Goal: Information Seeking & Learning: Learn about a topic

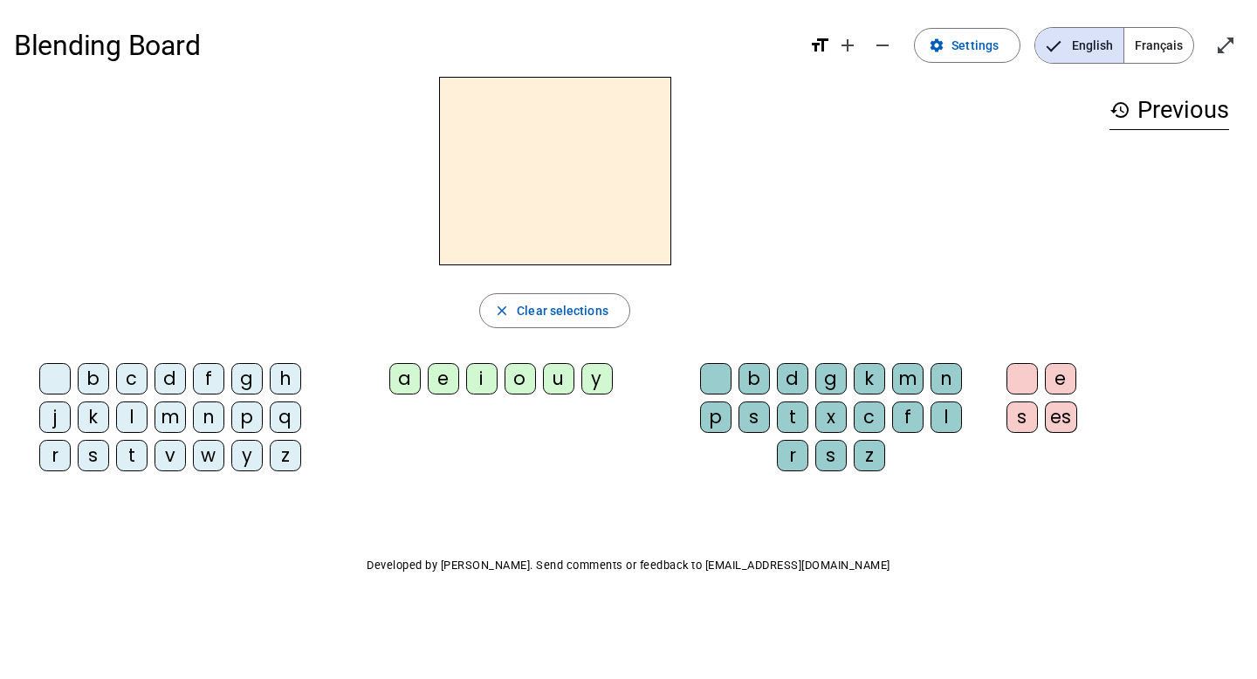
click at [127, 417] on div "l" at bounding box center [131, 416] width 31 height 31
click at [441, 374] on div "e" at bounding box center [443, 378] width 31 height 31
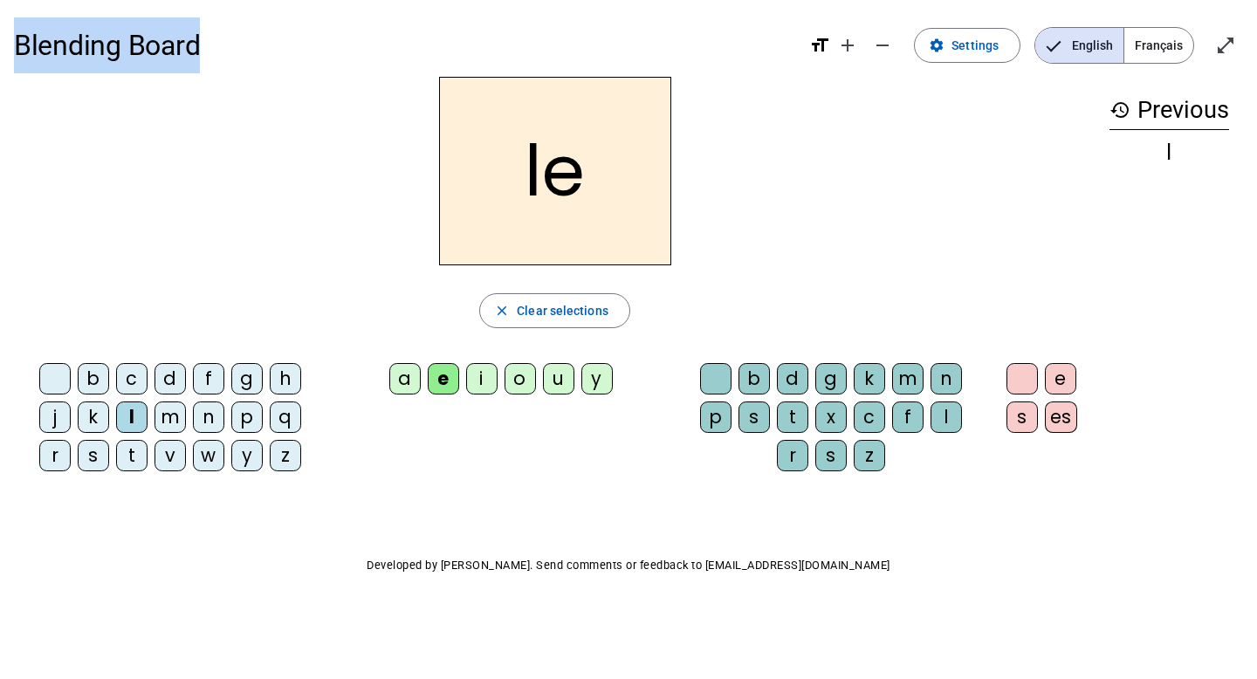
drag, startPoint x: 182, startPoint y: 50, endPoint x: 0, endPoint y: 39, distance: 182.7
click at [0, 39] on div "Blending Board format_size add remove settings Settings English Français open_i…" at bounding box center [628, 334] width 1257 height 669
copy h1 "Blending Board"
click at [1154, 51] on span "Français" at bounding box center [1158, 45] width 69 height 35
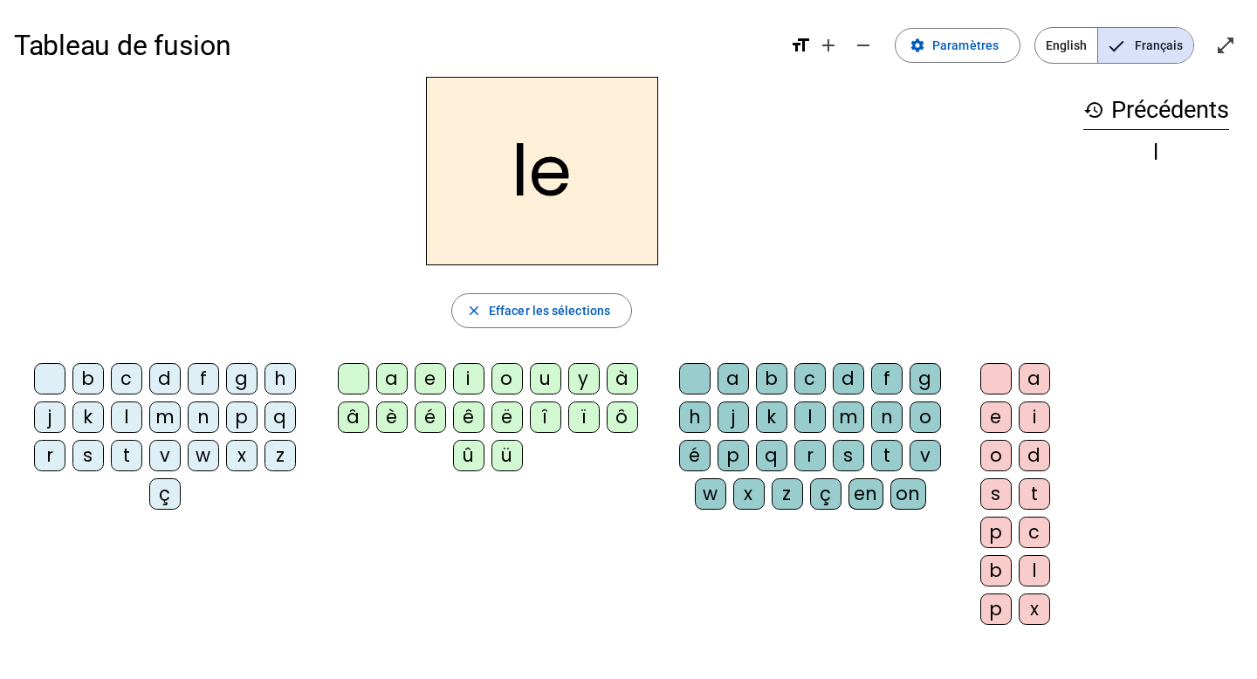
click at [545, 213] on h2 "le" at bounding box center [542, 171] width 232 height 189
click at [537, 342] on div "le close Effacer les sélections b c d f g h j k l m n p q r s t v w x z ç a e i…" at bounding box center [541, 358] width 1055 height 562
click at [546, 314] on span "Effacer les sélections" at bounding box center [549, 310] width 121 height 21
click at [126, 421] on div "l" at bounding box center [126, 416] width 31 height 31
click at [386, 381] on div "a" at bounding box center [391, 378] width 31 height 31
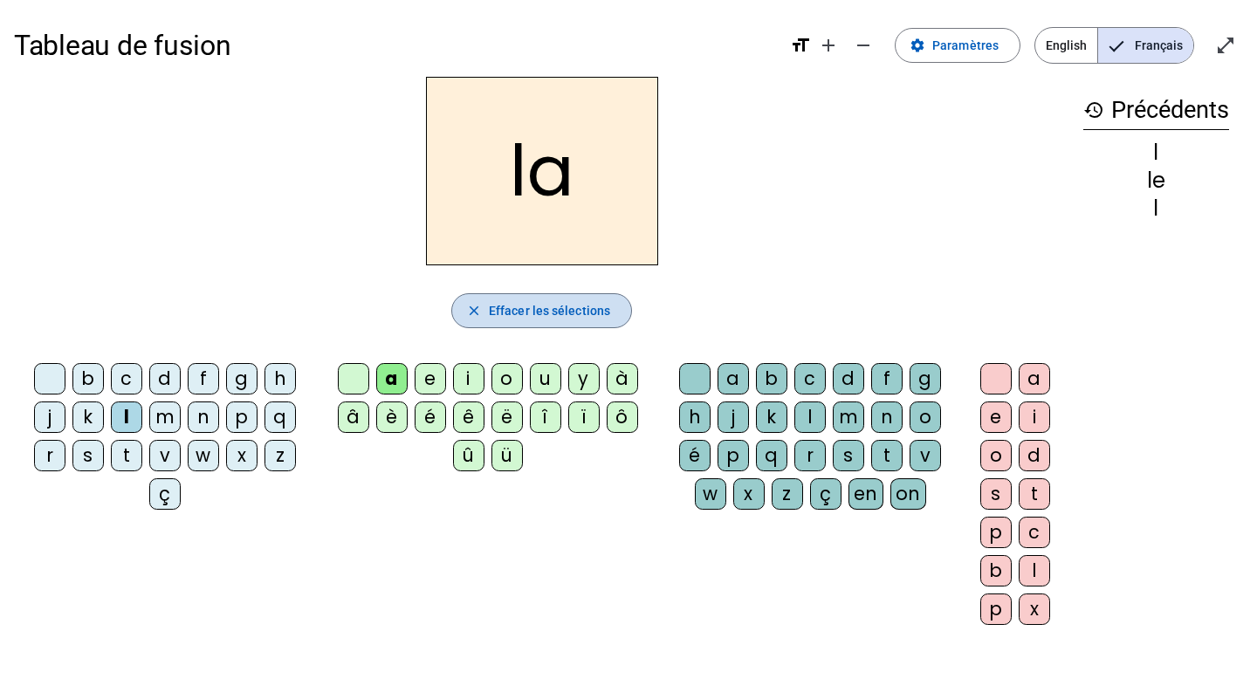
click at [555, 319] on span "Effacer les sélections" at bounding box center [549, 310] width 121 height 21
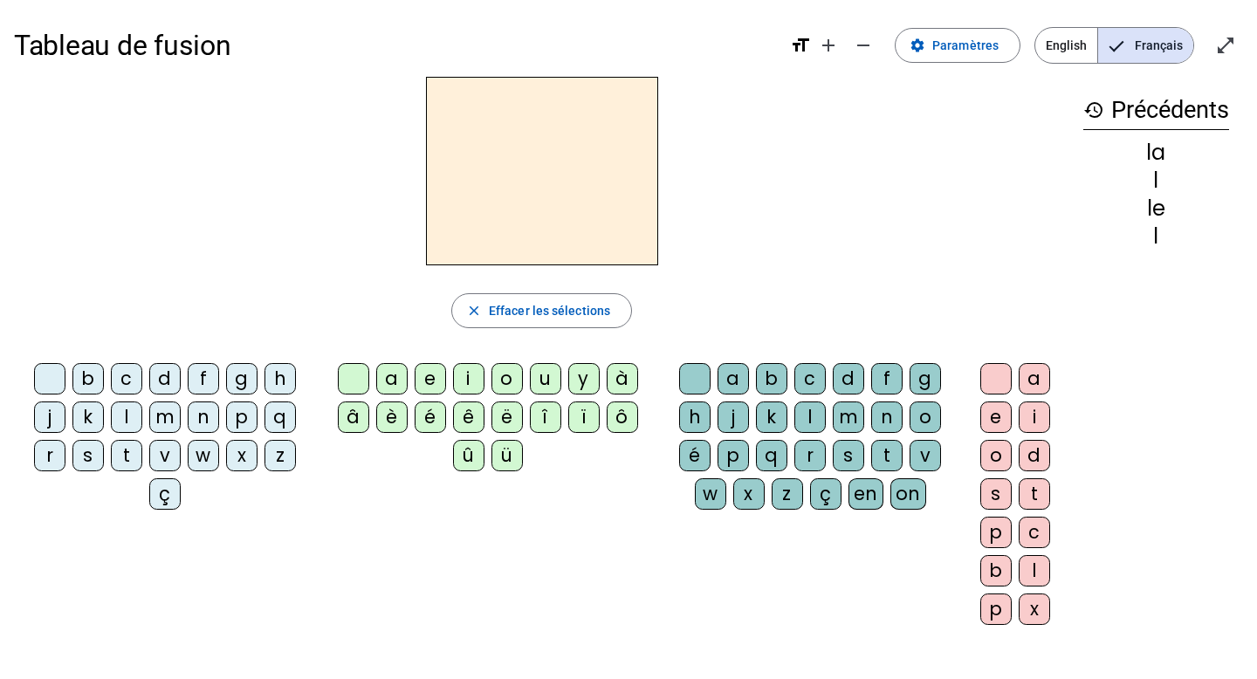
click at [128, 418] on div "l" at bounding box center [126, 416] width 31 height 31
click at [542, 380] on div "u" at bounding box center [545, 378] width 31 height 31
drag, startPoint x: 565, startPoint y: 310, endPoint x: 558, endPoint y: 285, distance: 26.3
click at [558, 293] on button "close Effacer les sélections" at bounding box center [541, 310] width 181 height 35
click at [341, 381] on div at bounding box center [353, 378] width 31 height 31
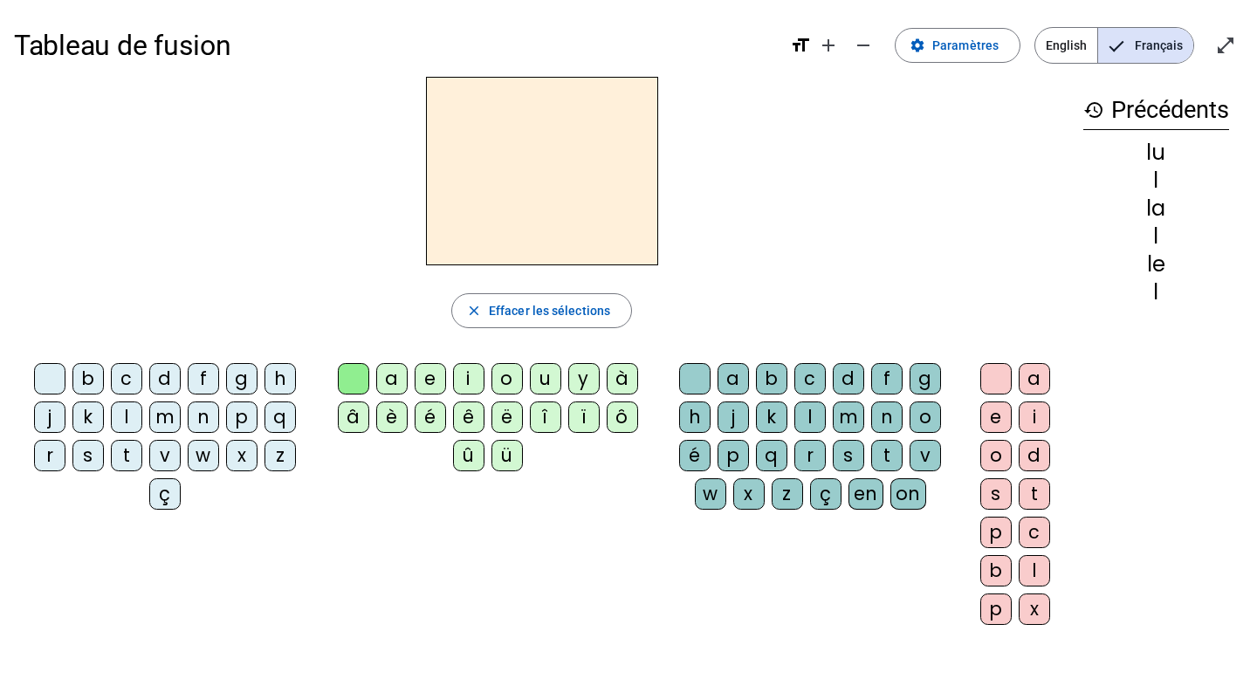
click at [113, 404] on div "l" at bounding box center [126, 416] width 31 height 31
click at [348, 377] on div at bounding box center [353, 378] width 31 height 31
click at [395, 379] on div "a" at bounding box center [391, 378] width 31 height 31
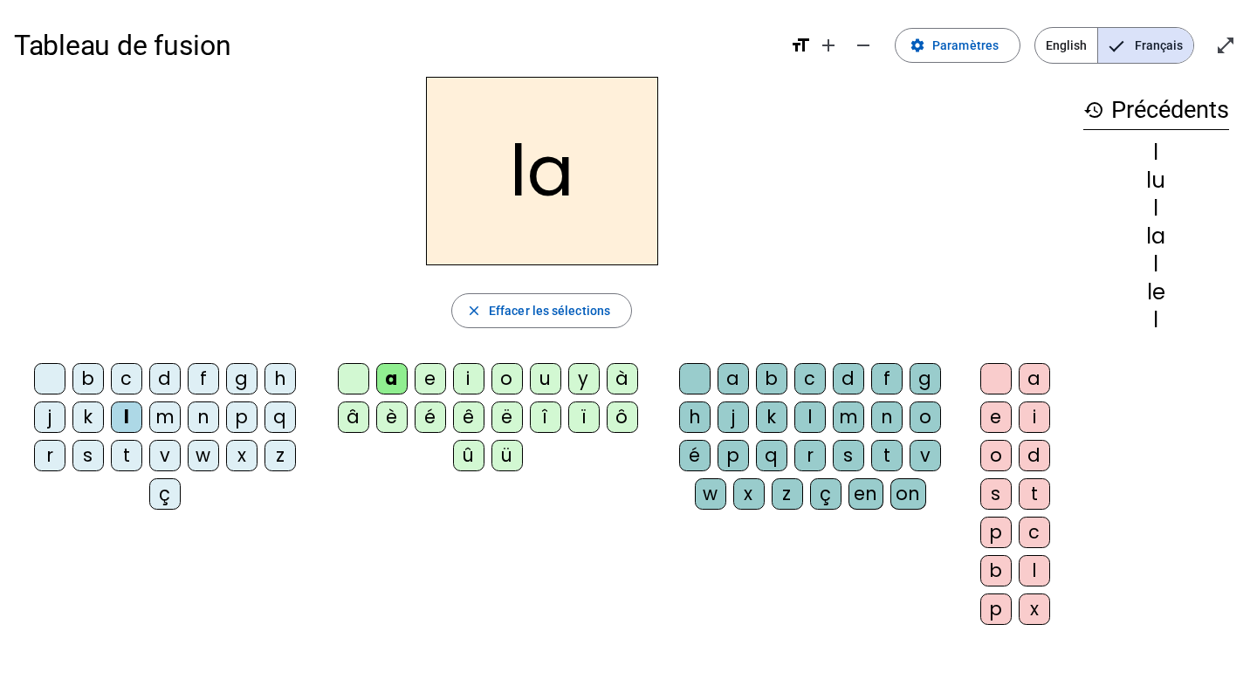
click at [360, 382] on div at bounding box center [353, 378] width 31 height 31
click at [391, 381] on div "a" at bounding box center [391, 378] width 31 height 31
click at [715, 376] on letter-bubble at bounding box center [698, 382] width 38 height 38
click at [731, 376] on div "a" at bounding box center [732, 378] width 31 height 31
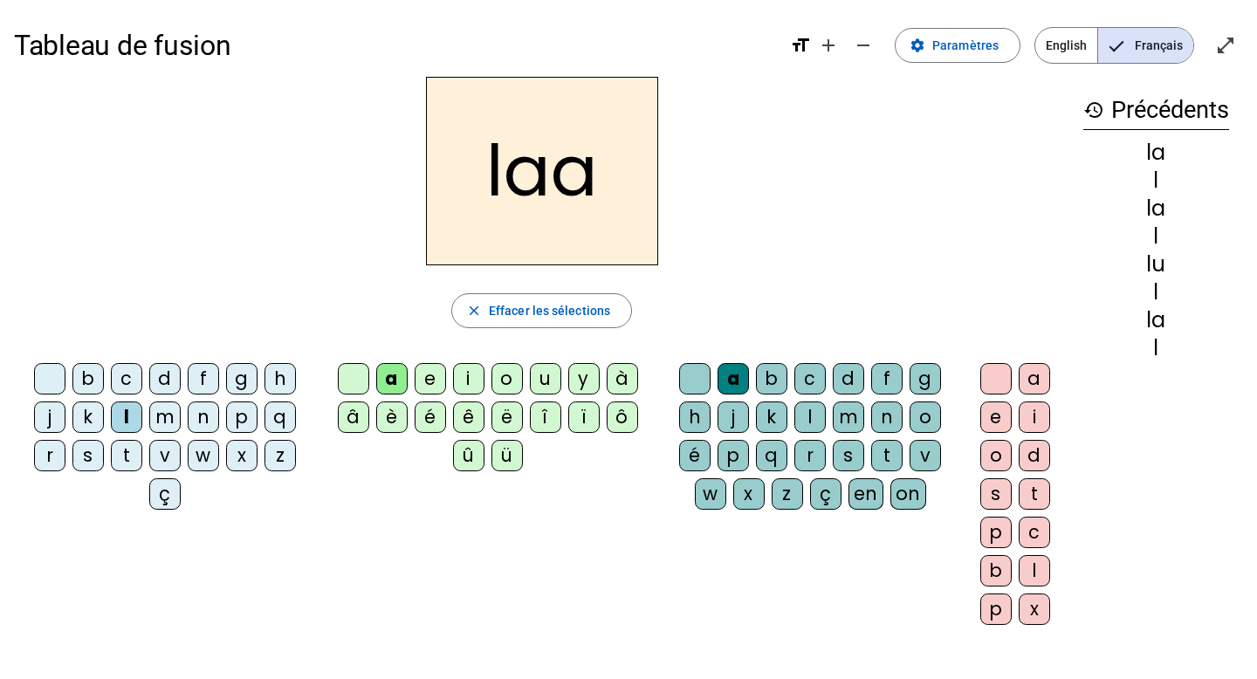
click at [396, 381] on div "a" at bounding box center [391, 378] width 31 height 31
click at [345, 377] on div at bounding box center [353, 378] width 31 height 31
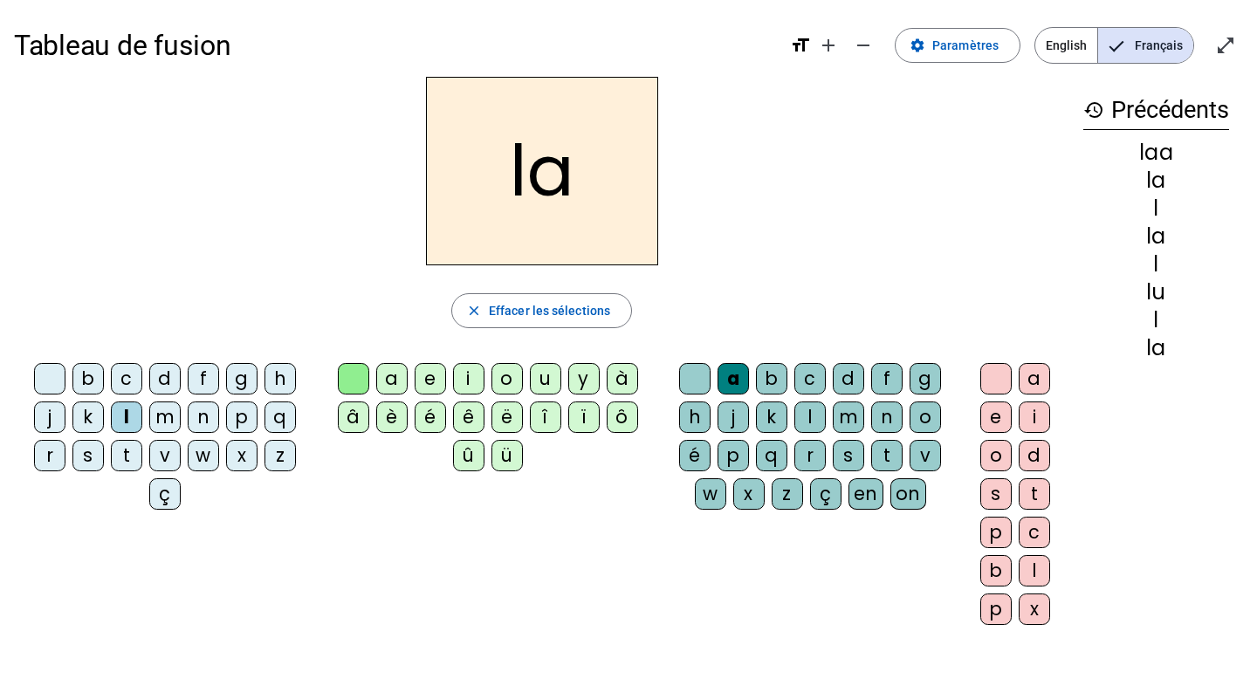
click at [753, 376] on letter-bubble "a" at bounding box center [736, 382] width 38 height 38
click at [774, 381] on div "b" at bounding box center [771, 378] width 31 height 31
click at [390, 385] on div "a" at bounding box center [391, 378] width 31 height 31
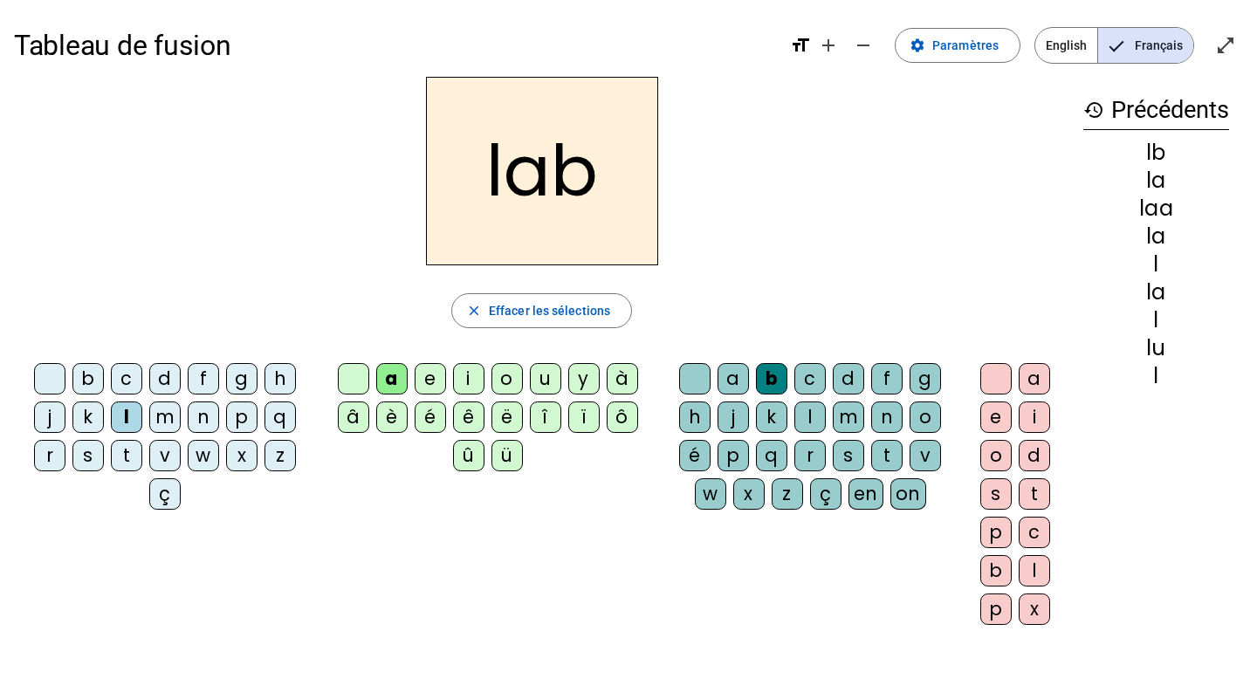
click at [1044, 386] on div "a" at bounding box center [1034, 378] width 31 height 31
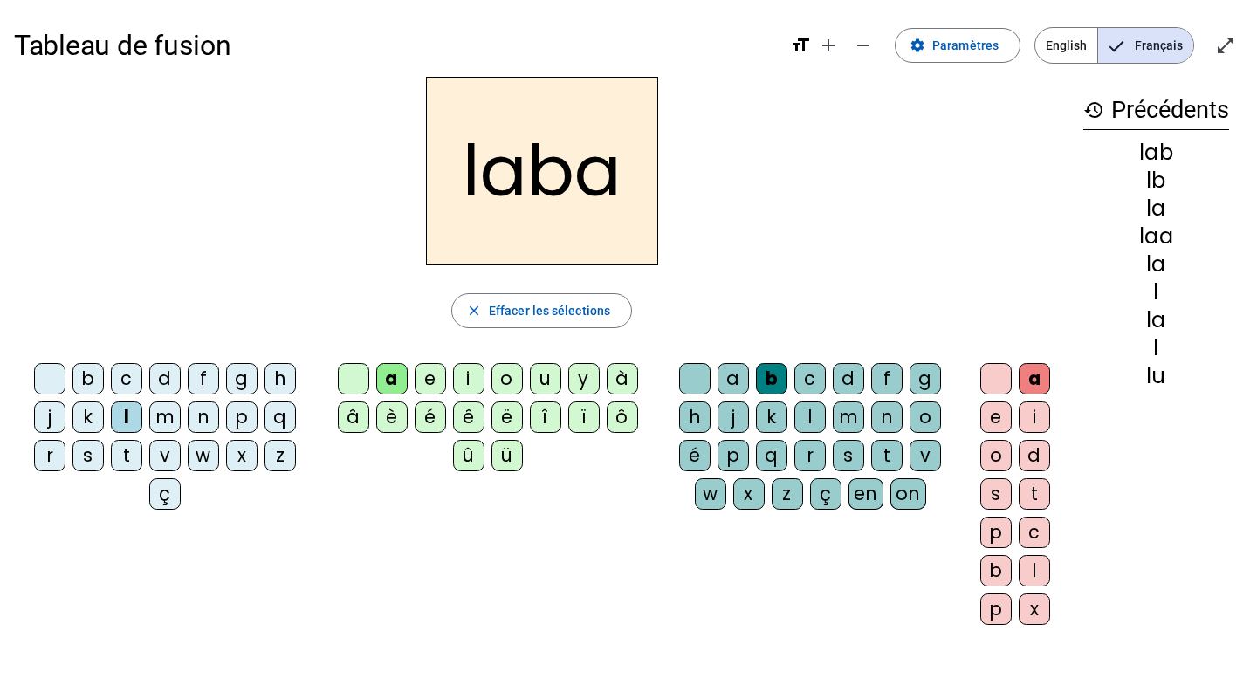
click at [893, 491] on div "on" at bounding box center [908, 493] width 36 height 31
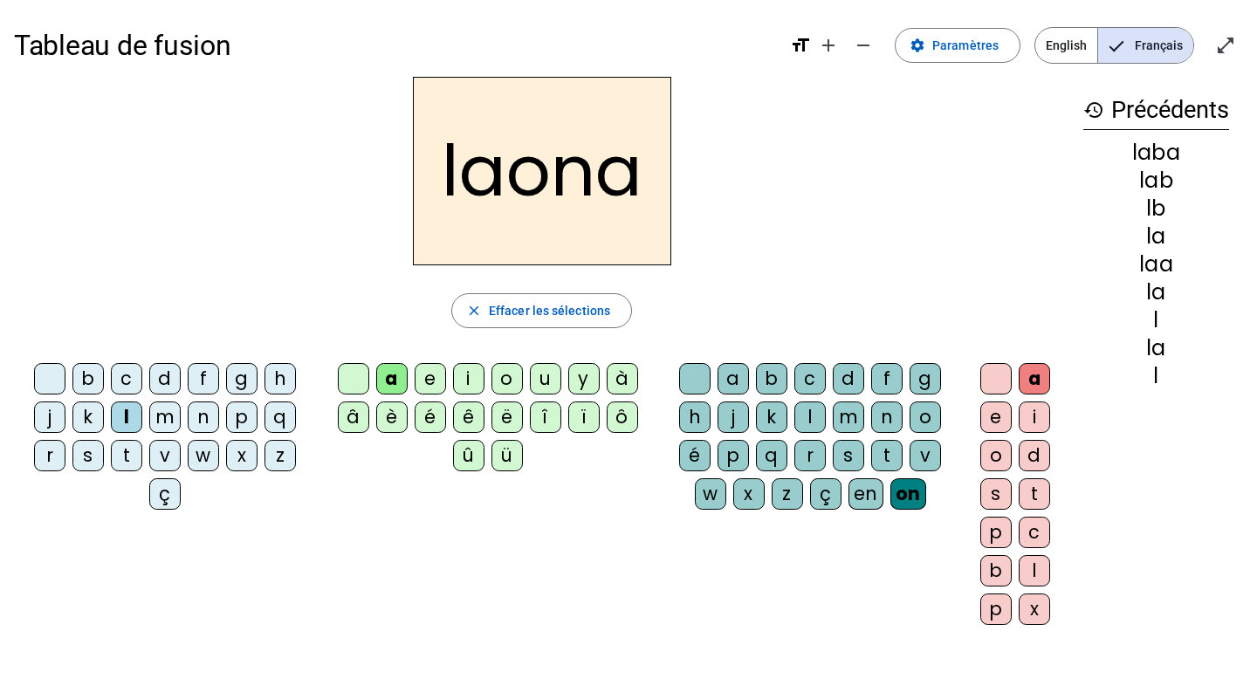
click at [985, 443] on div "o" at bounding box center [995, 455] width 31 height 31
click at [1028, 469] on div "d" at bounding box center [1034, 455] width 31 height 31
click at [781, 407] on div "k" at bounding box center [771, 416] width 31 height 31
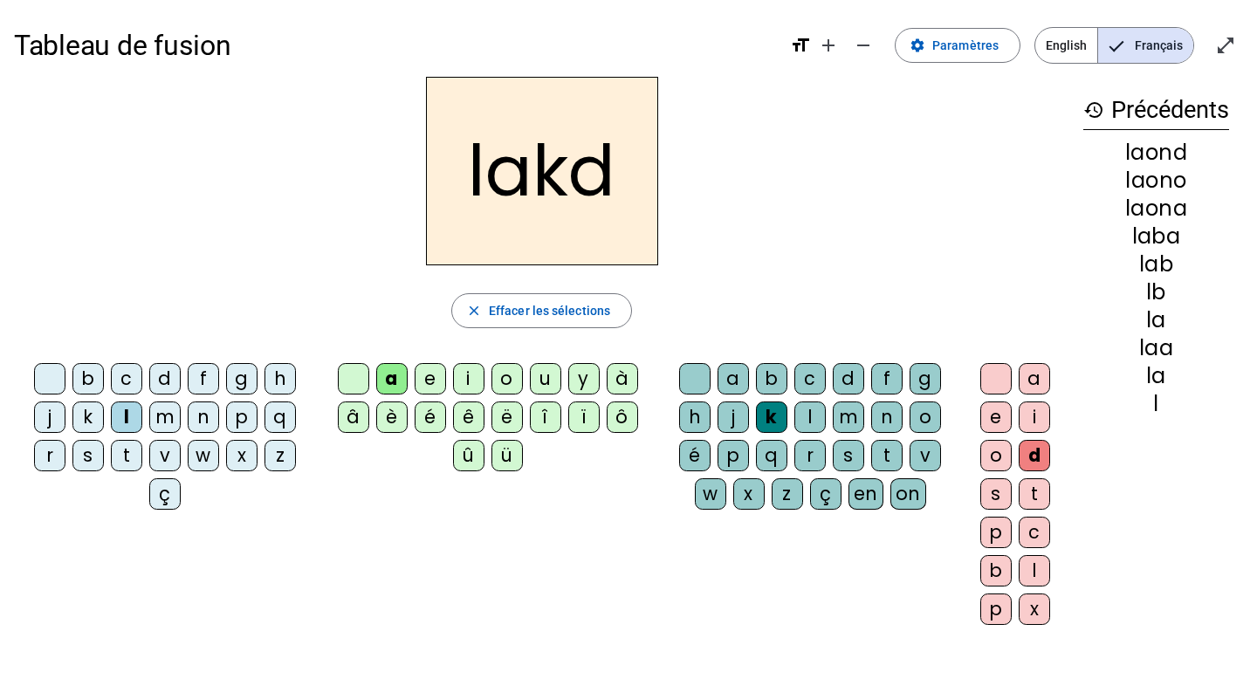
click at [1031, 427] on div "i" at bounding box center [1034, 416] width 31 height 31
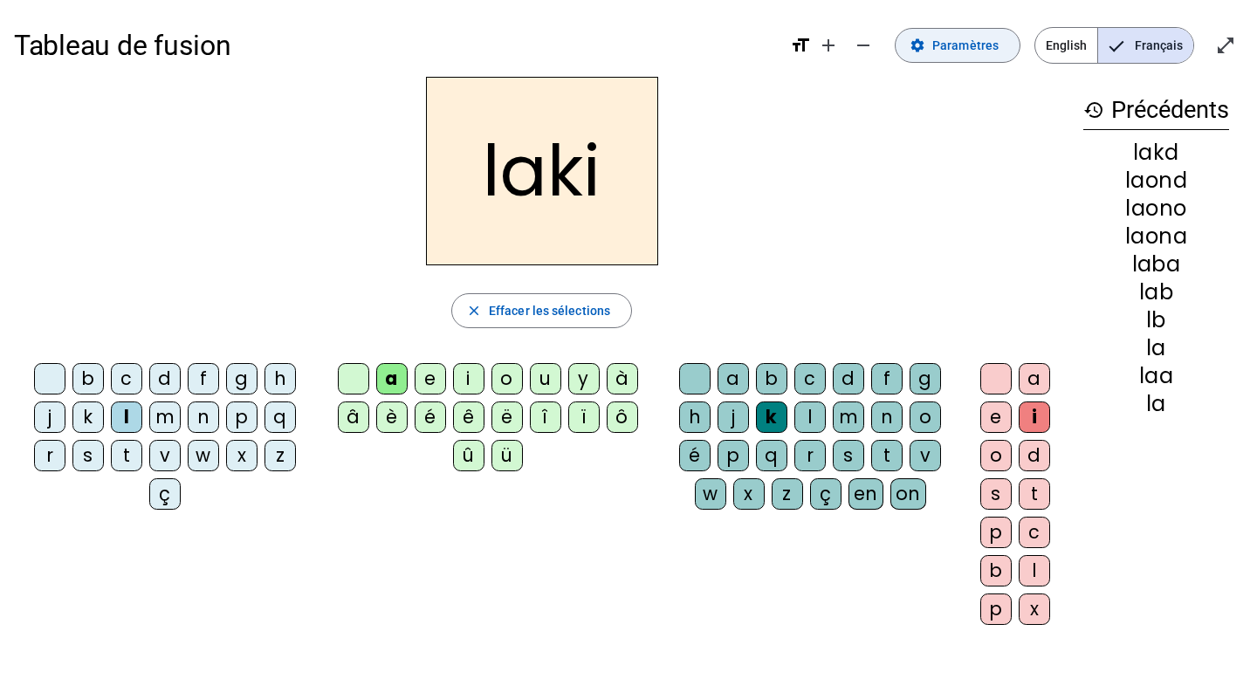
click at [949, 63] on span at bounding box center [958, 45] width 124 height 42
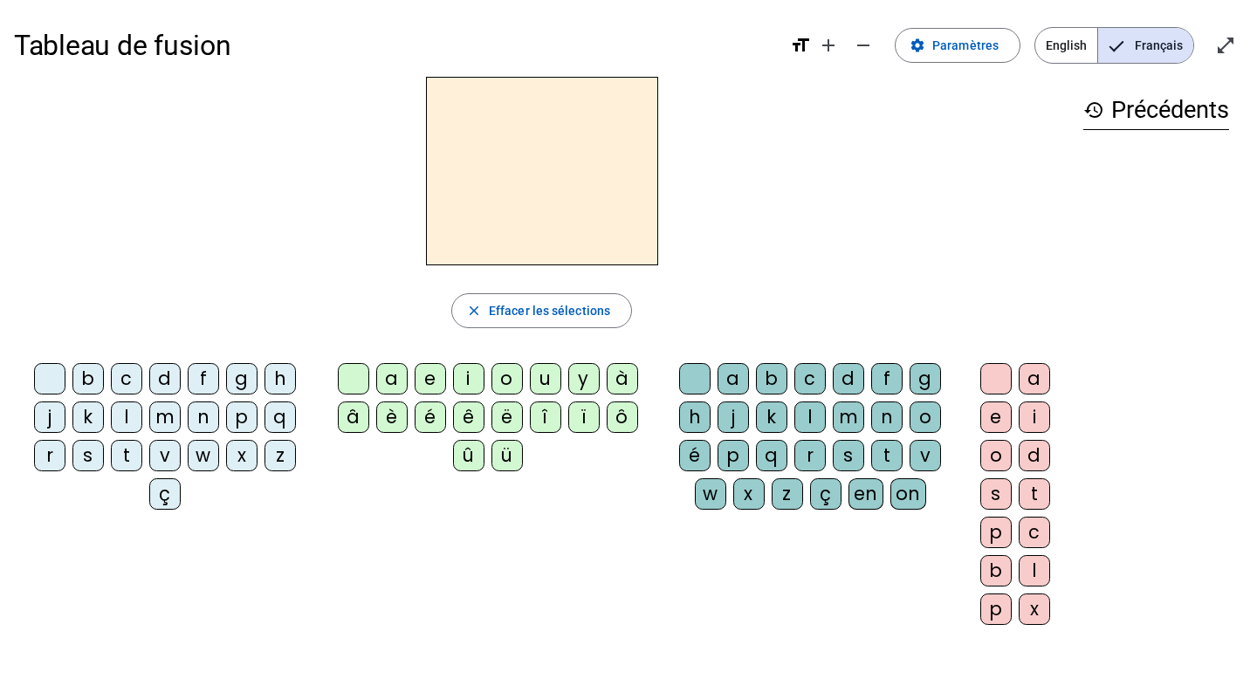
click at [163, 370] on div "d" at bounding box center [164, 378] width 31 height 31
click at [541, 383] on div "u" at bounding box center [545, 378] width 31 height 31
click at [851, 379] on div "d" at bounding box center [848, 378] width 31 height 31
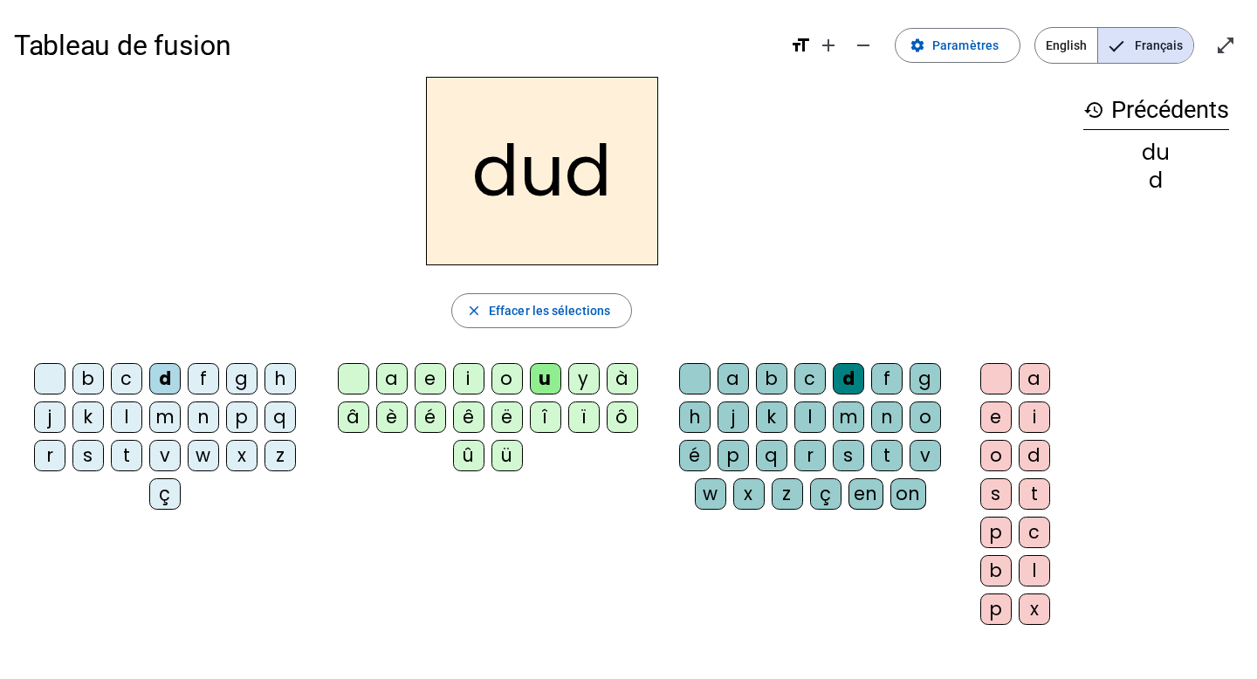
click at [990, 419] on div "e" at bounding box center [995, 416] width 31 height 31
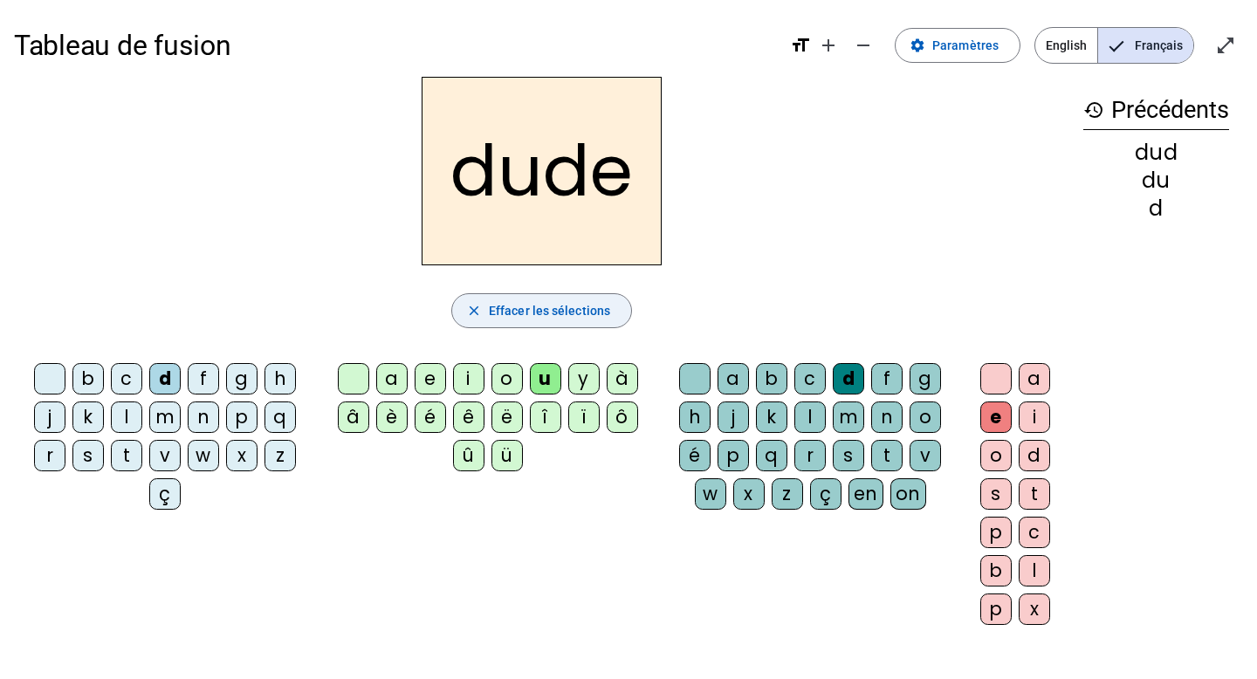
click at [559, 305] on span "Effacer les sélections" at bounding box center [549, 310] width 121 height 21
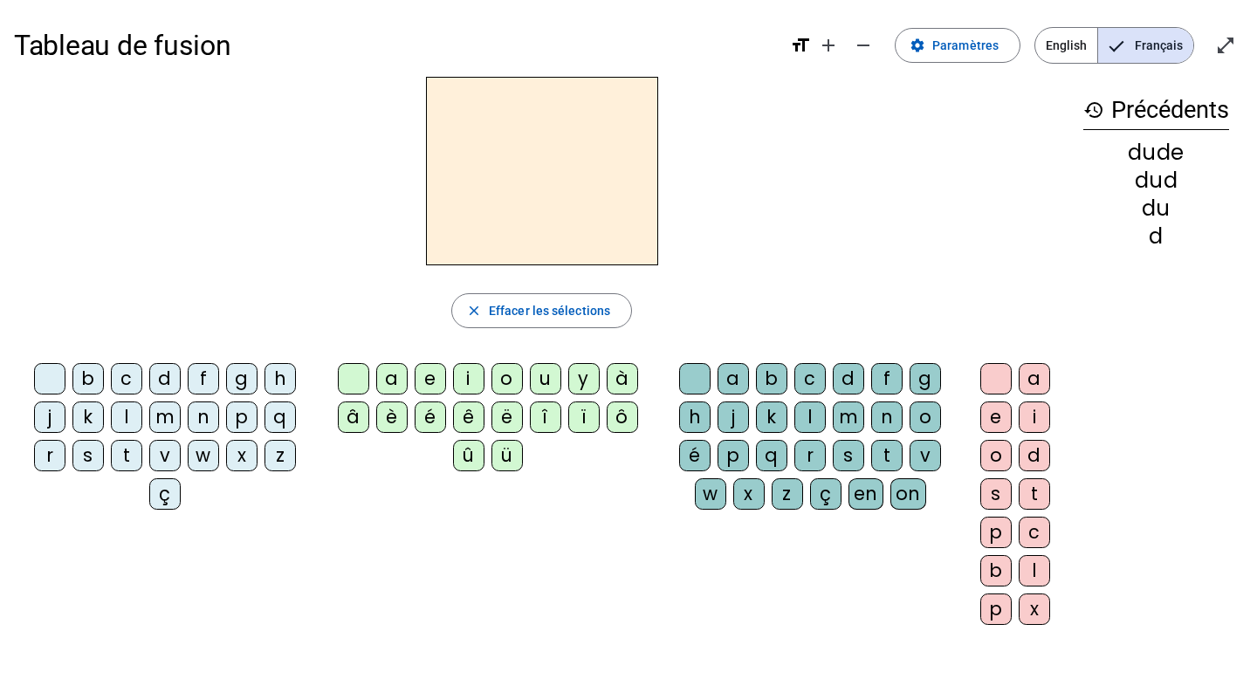
click at [127, 403] on div "l" at bounding box center [126, 416] width 31 height 31
click at [542, 383] on div "u" at bounding box center [545, 378] width 31 height 31
click at [887, 415] on div "n" at bounding box center [886, 416] width 31 height 31
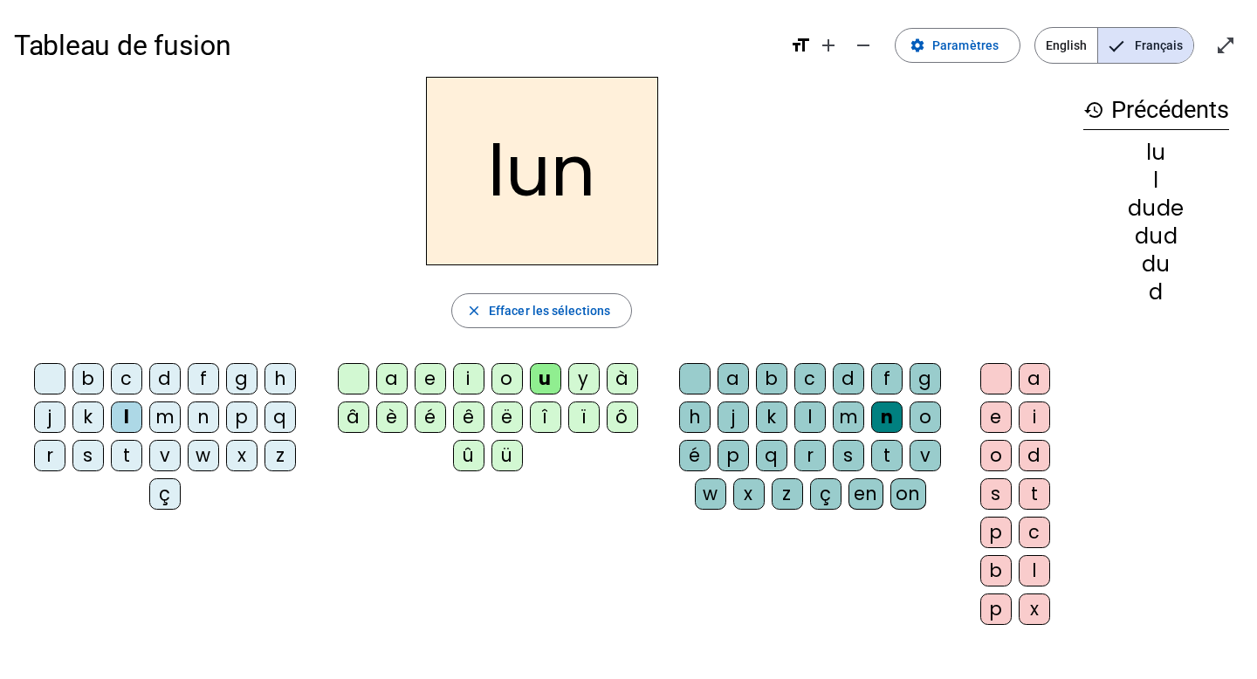
click at [998, 426] on div "e" at bounding box center [995, 416] width 31 height 31
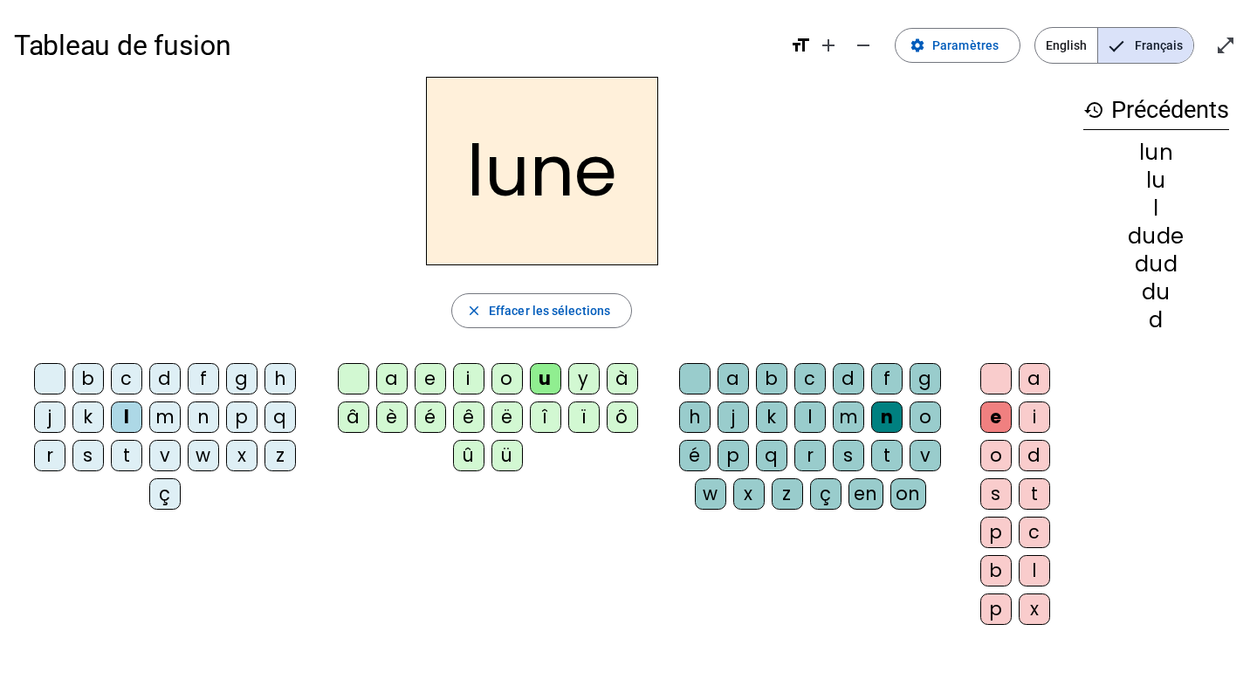
click at [1003, 234] on div "lune" at bounding box center [541, 171] width 1055 height 189
click at [971, 9] on div "Tableau de fusion format_size add remove settings Paramètres English Français o…" at bounding box center [628, 411] width 1257 height 822
click at [971, 31] on span at bounding box center [958, 45] width 124 height 42
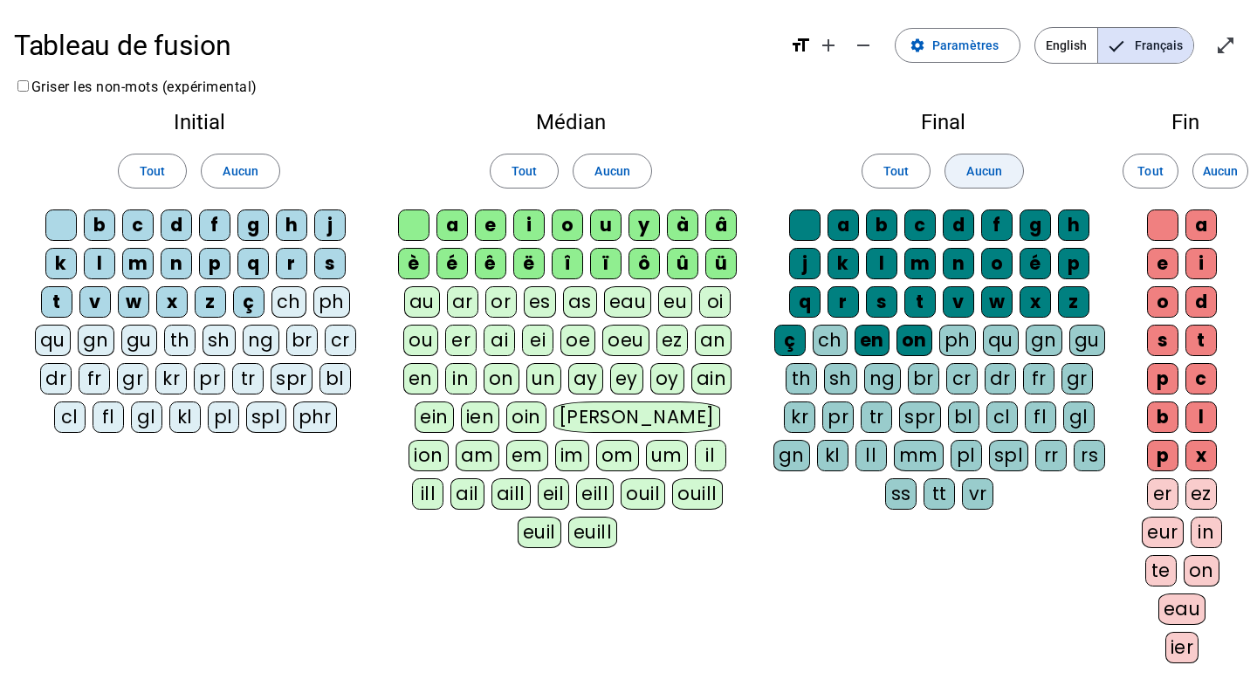
click at [991, 169] on span "Aucun" at bounding box center [983, 171] width 35 height 21
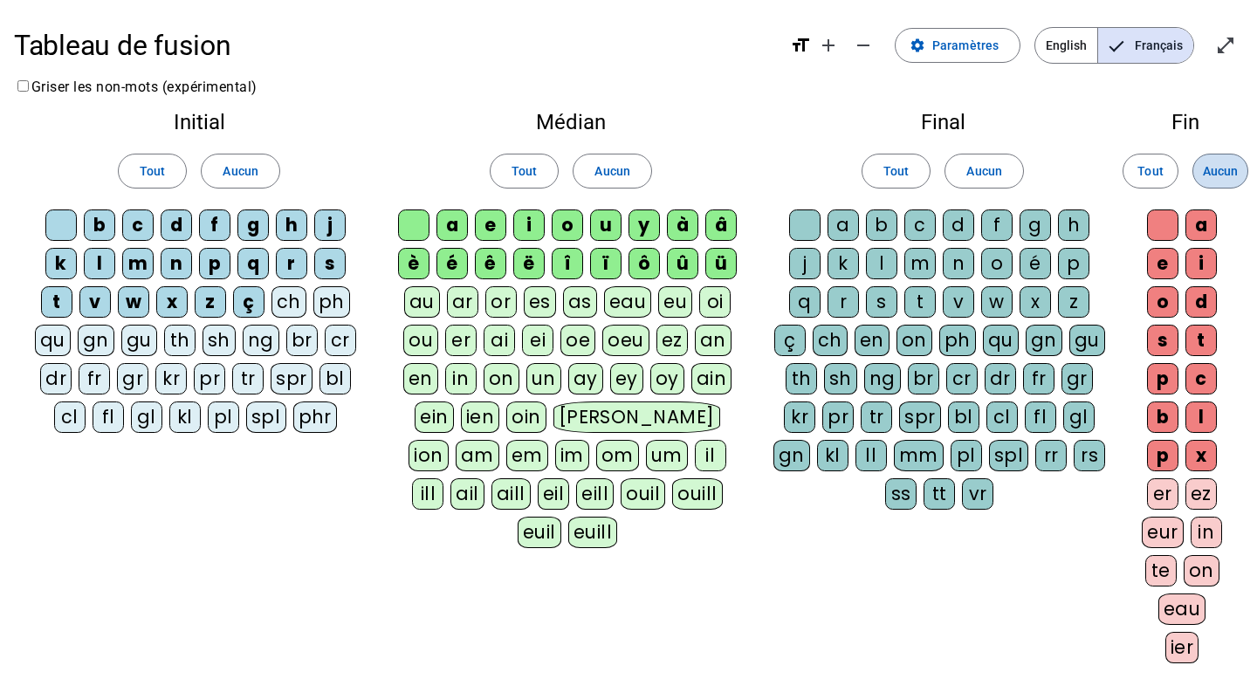
click at [1231, 176] on span "Aucun" at bounding box center [1220, 171] width 35 height 21
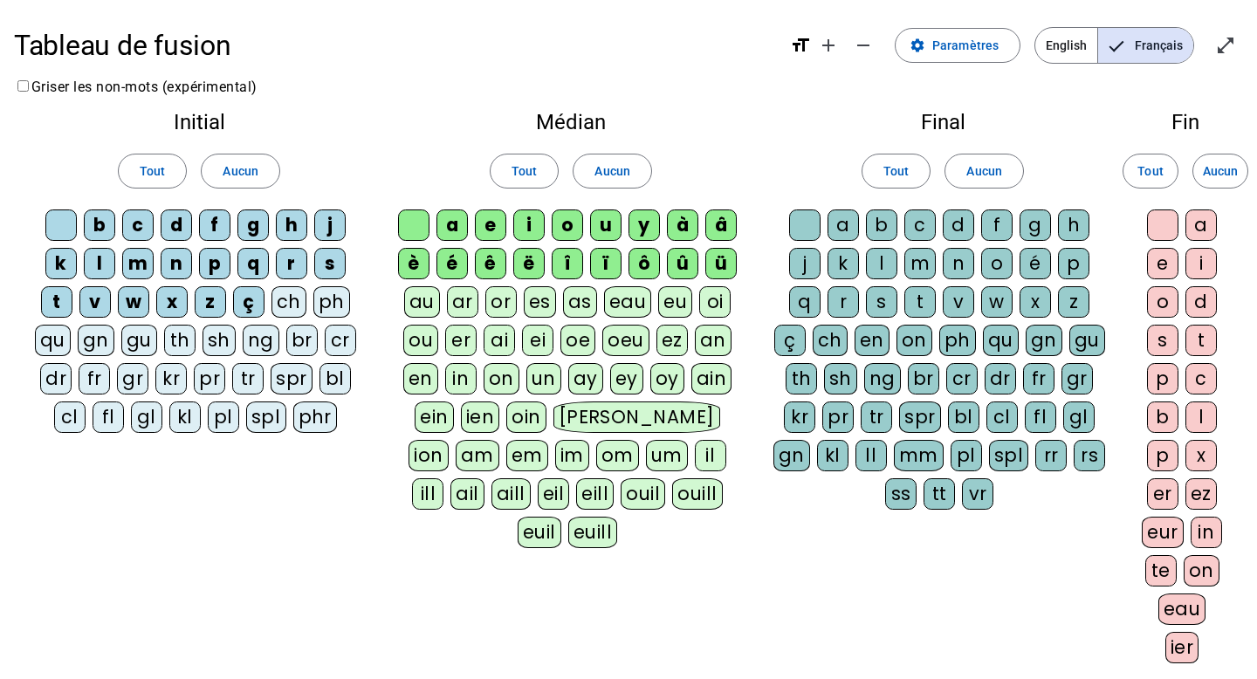
click at [107, 49] on h1 "Tableau de fusion" at bounding box center [395, 45] width 762 height 56
click at [940, 44] on span "Paramètres" at bounding box center [965, 45] width 66 height 21
click at [1207, 40] on span "Entrer en plein écran" at bounding box center [1225, 45] width 42 height 42
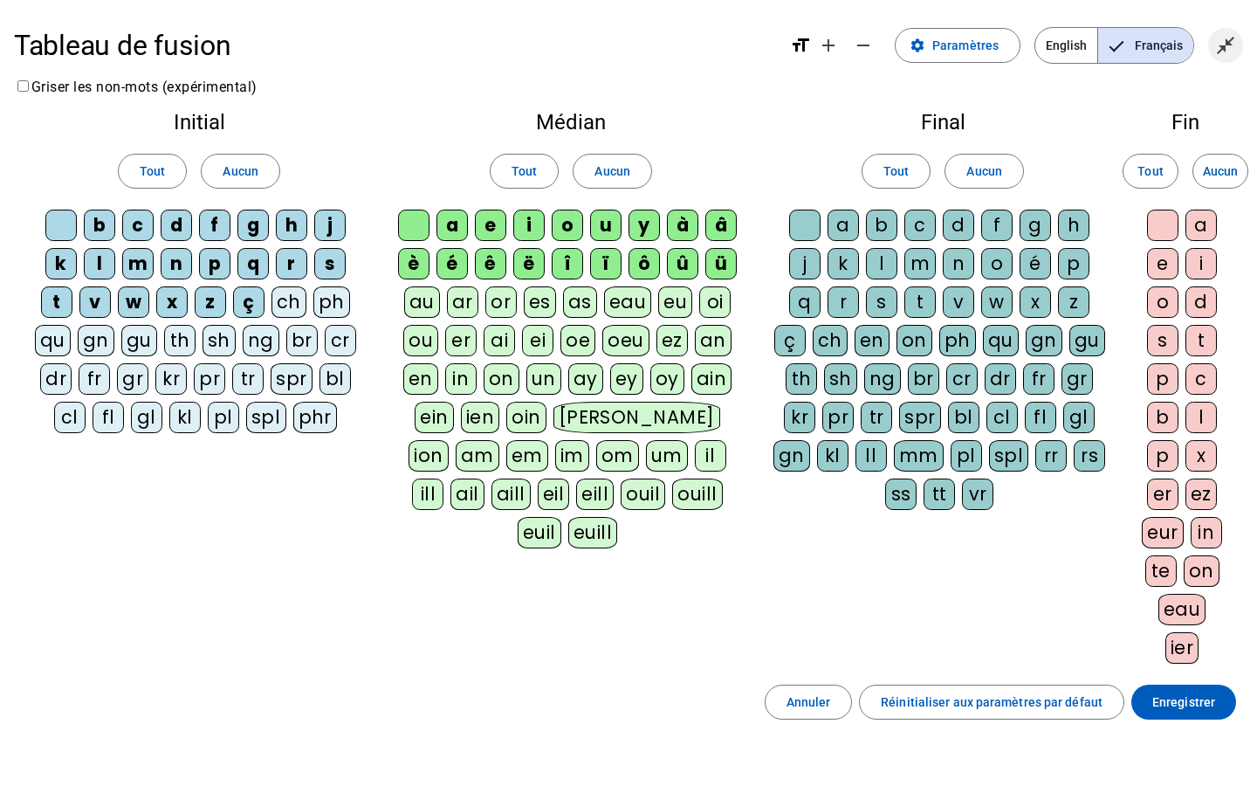
click at [1230, 62] on span "Quitter le plein écran" at bounding box center [1225, 45] width 42 height 42
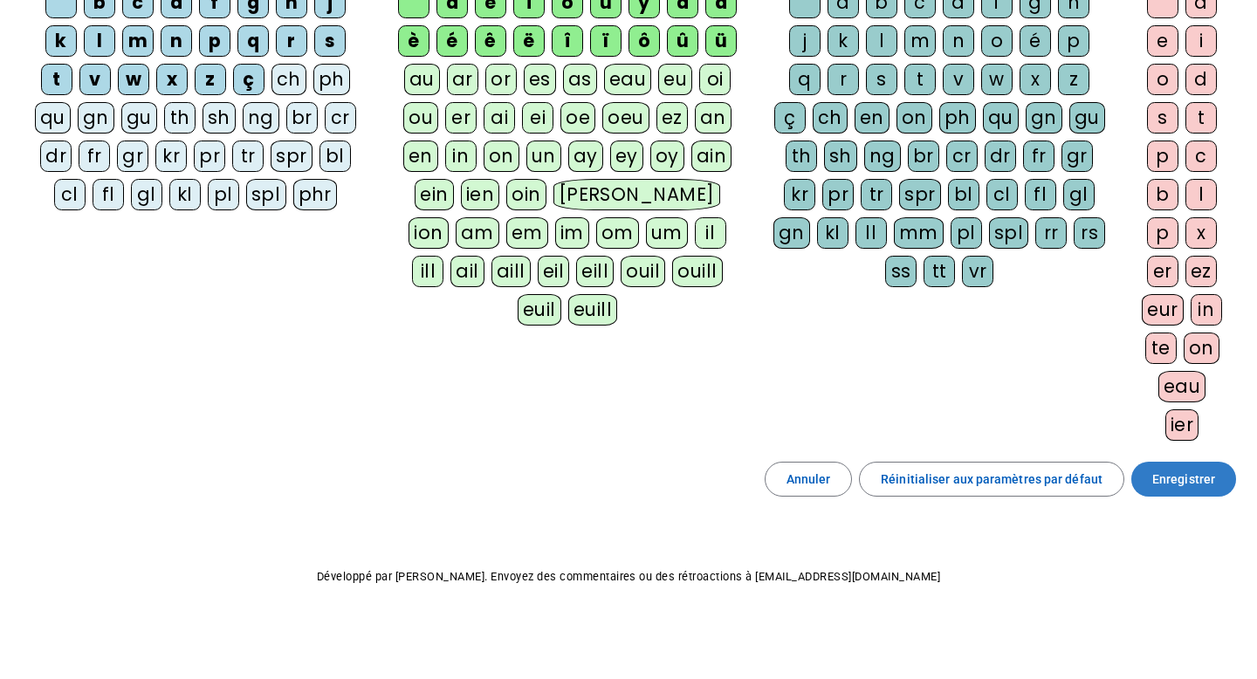
click at [1184, 487] on span "Enregistrer" at bounding box center [1183, 479] width 63 height 21
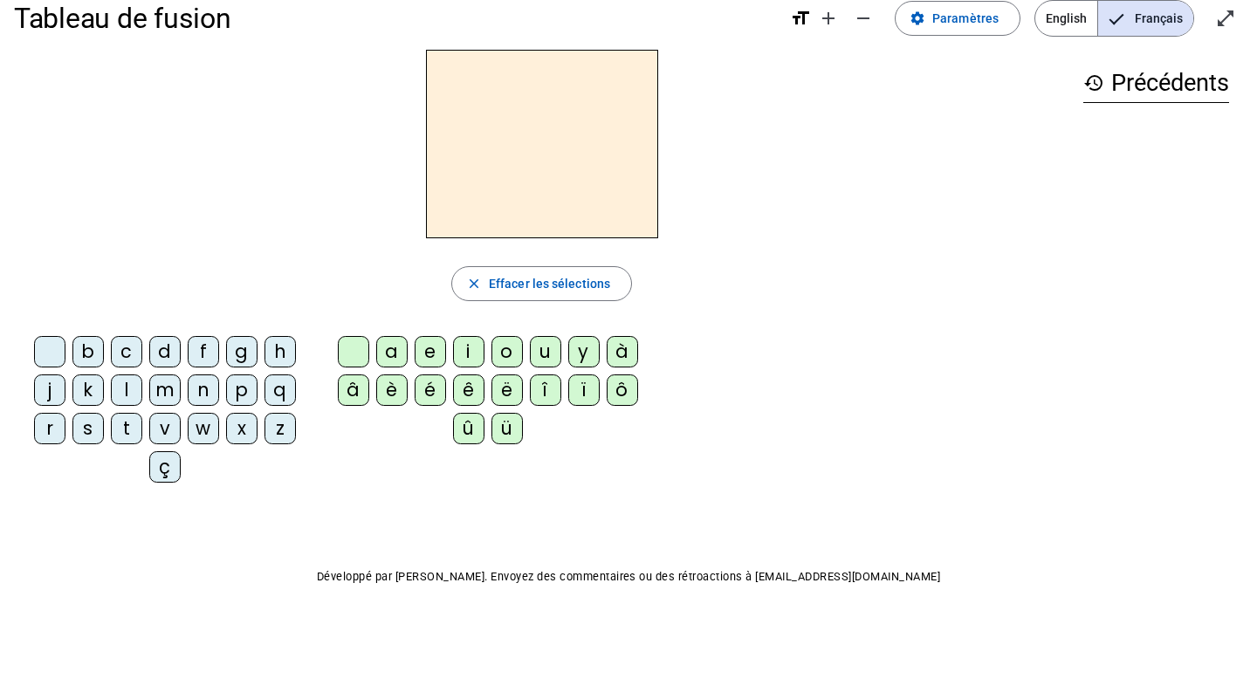
click at [1184, 487] on div "close Effacer les sélections b c d f g h j k l m n p q r s t v w x z ç a e i o …" at bounding box center [628, 273] width 1229 height 447
